Goal: Task Accomplishment & Management: Manage account settings

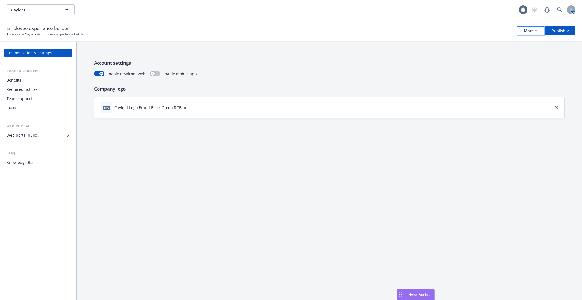
click at [528, 35] on div "More" at bounding box center [530, 31] width 13 height 8
click at [513, 52] on link "Copy portal link" at bounding box center [503, 54] width 81 height 11
click at [531, 32] on div "More" at bounding box center [530, 31] width 13 height 8
click at [510, 65] on link "Configure test user to preview app" at bounding box center [503, 64] width 81 height 11
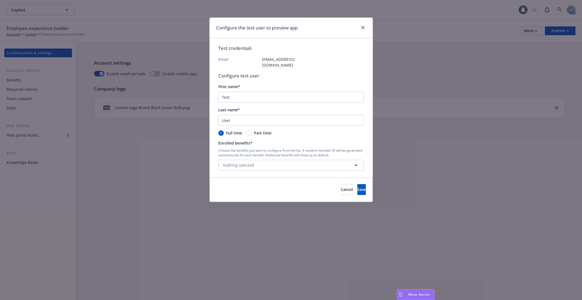
click at [353, 153] on div "Choose the benefits you wish to configure from the list. A random member ID wil…" at bounding box center [292, 159] width 146 height 22
click at [353, 160] on button "Nothing selected" at bounding box center [292, 165] width 146 height 11
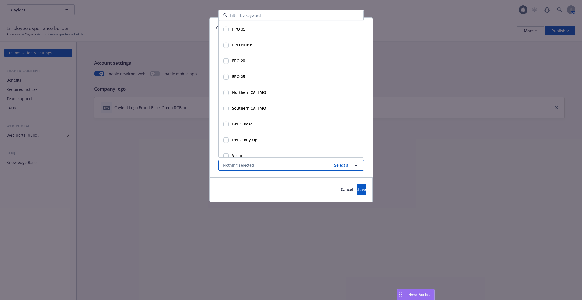
click at [340, 162] on link "Select all" at bounding box center [341, 165] width 19 height 6
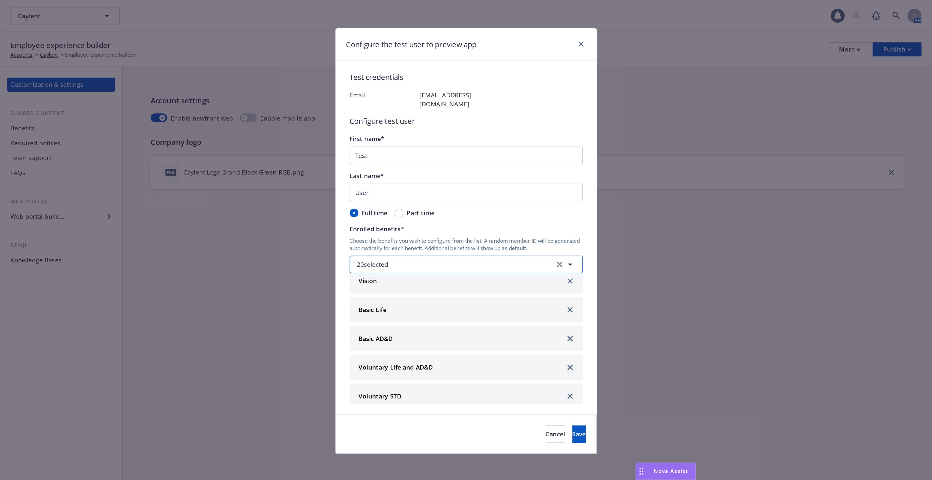
scroll to position [240, 0]
click at [358, 269] on span "Save" at bounding box center [362, 271] width 8 height 5
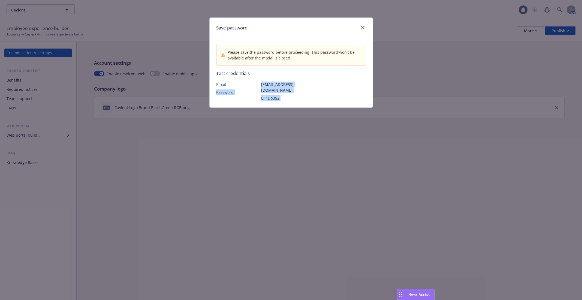
drag, startPoint x: 285, startPoint y: 92, endPoint x: 259, endPoint y: 84, distance: 26.3
click at [259, 84] on div "Email Password [EMAIL_ADDRESS][DOMAIN_NAME] EIi^Dp3S2I" at bounding box center [261, 91] width 90 height 19
click at [267, 95] on p "EIi^Dp3S2I" at bounding box center [283, 98] width 45 height 6
drag, startPoint x: 284, startPoint y: 92, endPoint x: 212, endPoint y: 81, distance: 72.4
click at [212, 81] on div "Please save the password before proceeding. This password won't be available af…" at bounding box center [291, 72] width 163 height 69
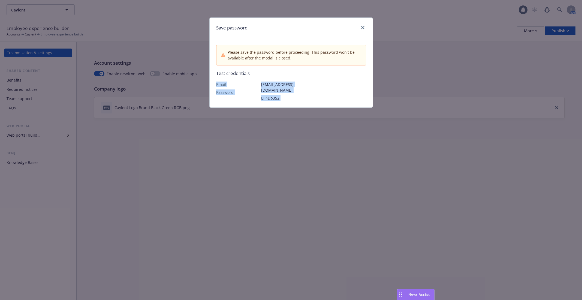
copy div "Email Password [EMAIL_ADDRESS][DOMAIN_NAME] EIi^Dp3S2I"
click at [363, 30] on link "close" at bounding box center [363, 27] width 7 height 7
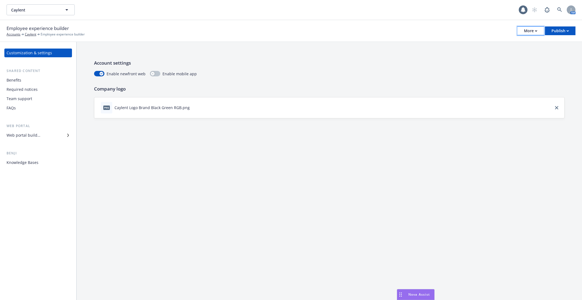
click at [524, 28] on button "More" at bounding box center [531, 30] width 26 height 9
click at [514, 62] on link "Configure test user to preview app" at bounding box center [503, 64] width 81 height 11
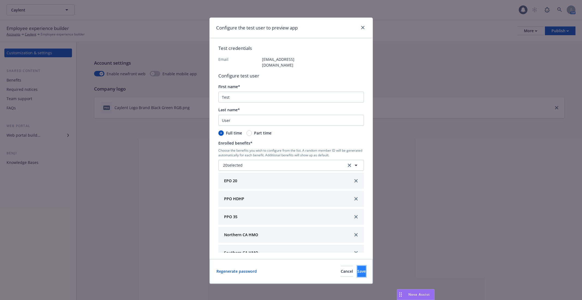
click at [358, 269] on span "Save" at bounding box center [362, 271] width 8 height 5
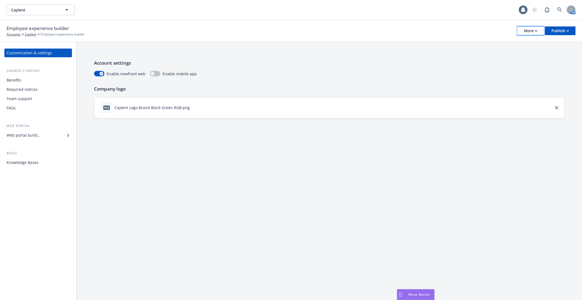
click at [536, 31] on icon "button" at bounding box center [536, 31] width 2 height 2
click at [522, 63] on link "Configure test user to preview app" at bounding box center [503, 64] width 81 height 11
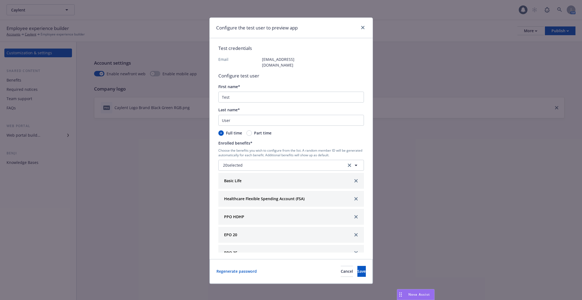
click at [242, 260] on div "Regenerate password Cancel Save" at bounding box center [291, 271] width 163 height 25
click at [242, 268] on link "Regenerate password" at bounding box center [237, 271] width 40 height 6
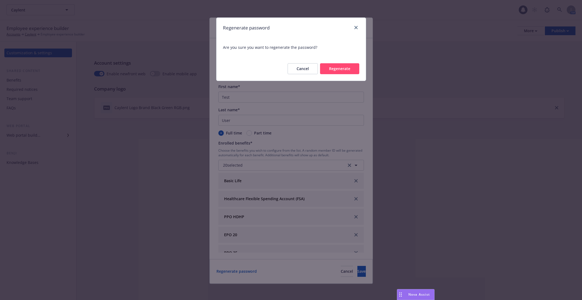
click at [330, 70] on button "Regenerate" at bounding box center [339, 68] width 39 height 11
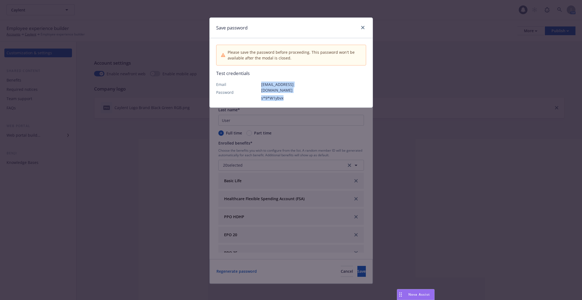
drag, startPoint x: 295, startPoint y: 92, endPoint x: 261, endPoint y: 86, distance: 34.5
click at [261, 86] on div "[EMAIL_ADDRESS][DOMAIN_NAME] s*9*W1ybvx" at bounding box center [283, 91] width 45 height 19
copy div "[EMAIL_ADDRESS][DOMAIN_NAME] s*9*W1ybvx"
